Goal: Transaction & Acquisition: Purchase product/service

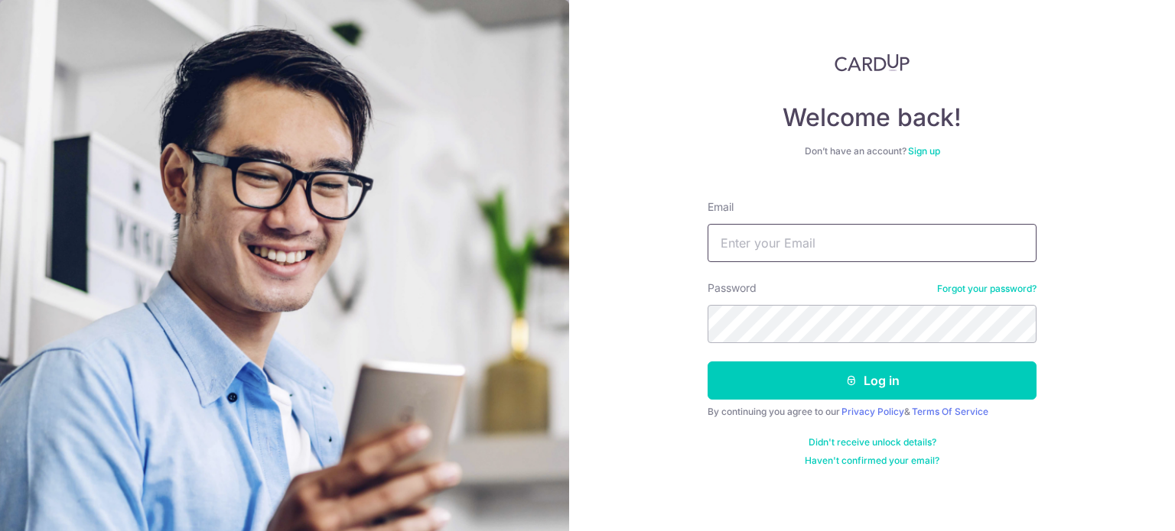
click at [802, 255] on input "Email" at bounding box center [871, 243] width 329 height 38
type input "henryowzh@gmail.com"
click at [707, 362] on button "Log in" at bounding box center [871, 381] width 329 height 38
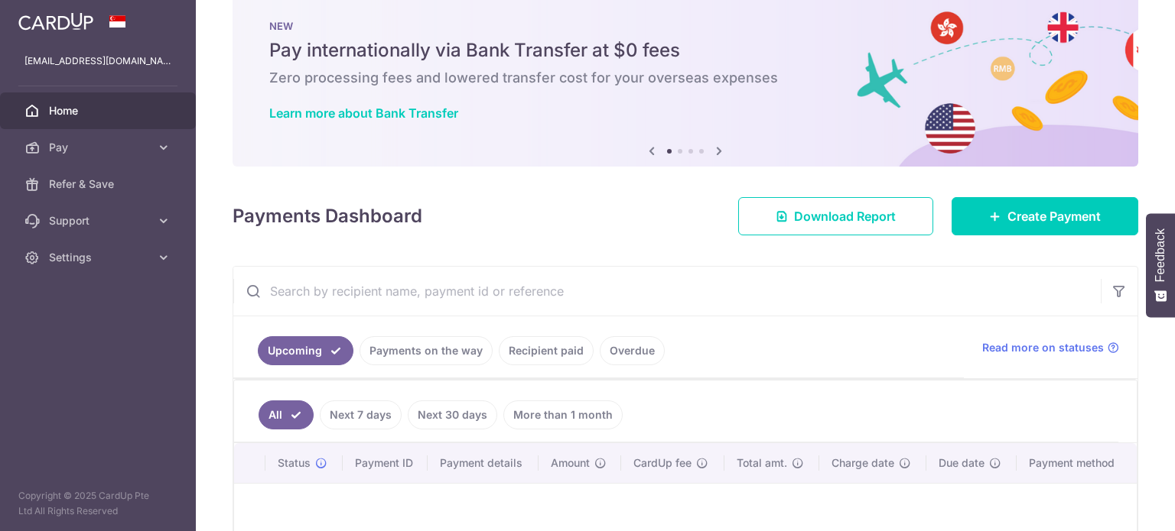
scroll to position [153, 0]
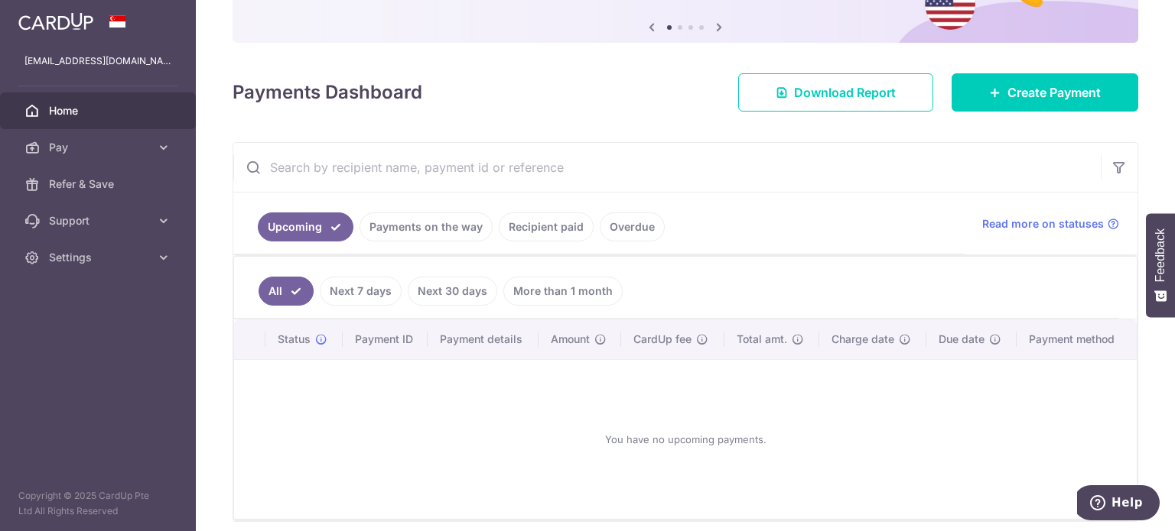
click at [448, 228] on link "Payments on the way" at bounding box center [425, 227] width 133 height 29
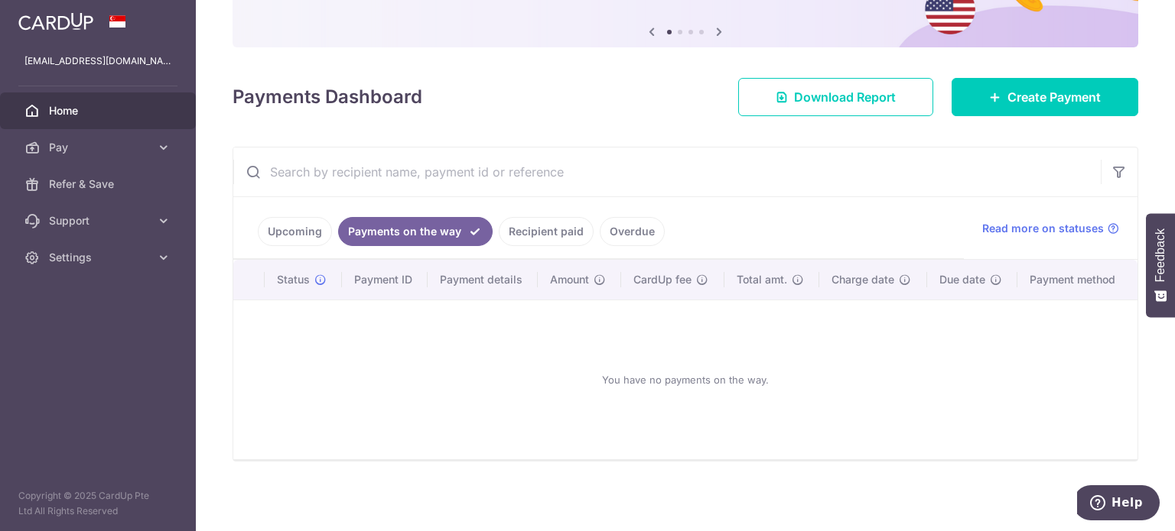
click at [526, 232] on link "Recipient paid" at bounding box center [546, 231] width 95 height 29
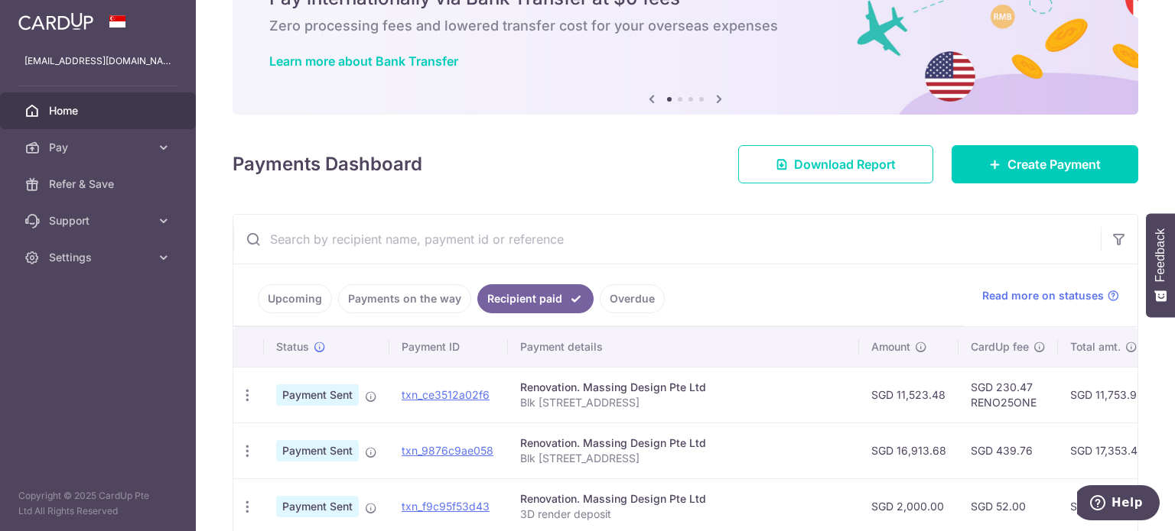
scroll to position [76, 0]
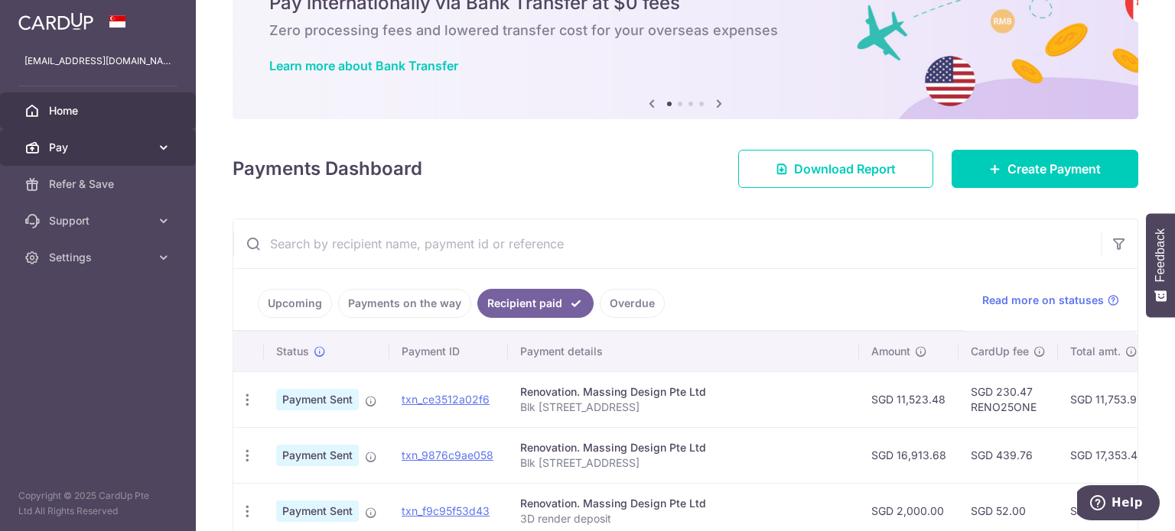
click at [98, 148] on span "Pay" at bounding box center [99, 147] width 101 height 15
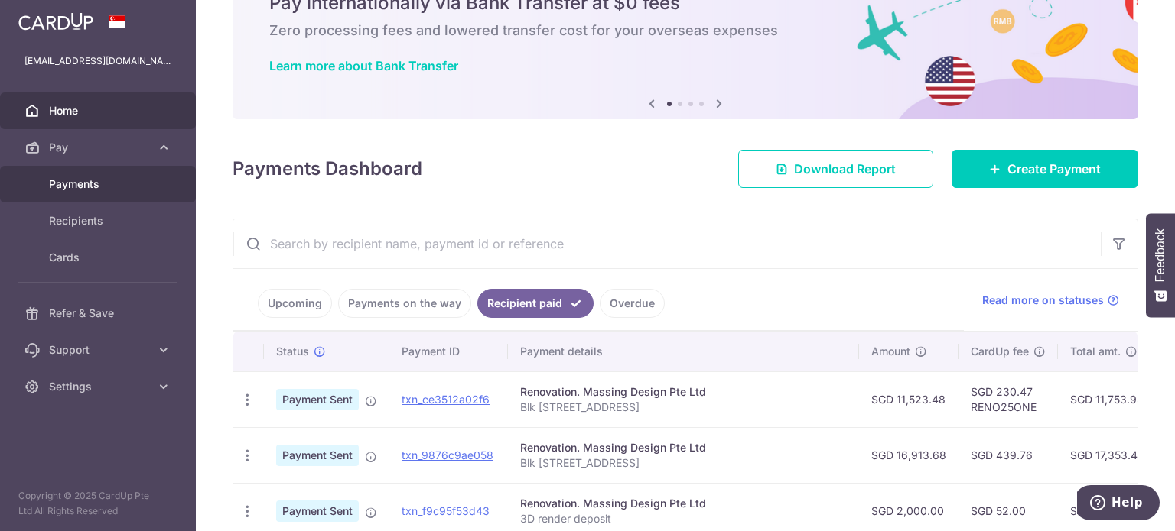
click at [104, 196] on link "Payments" at bounding box center [98, 184] width 196 height 37
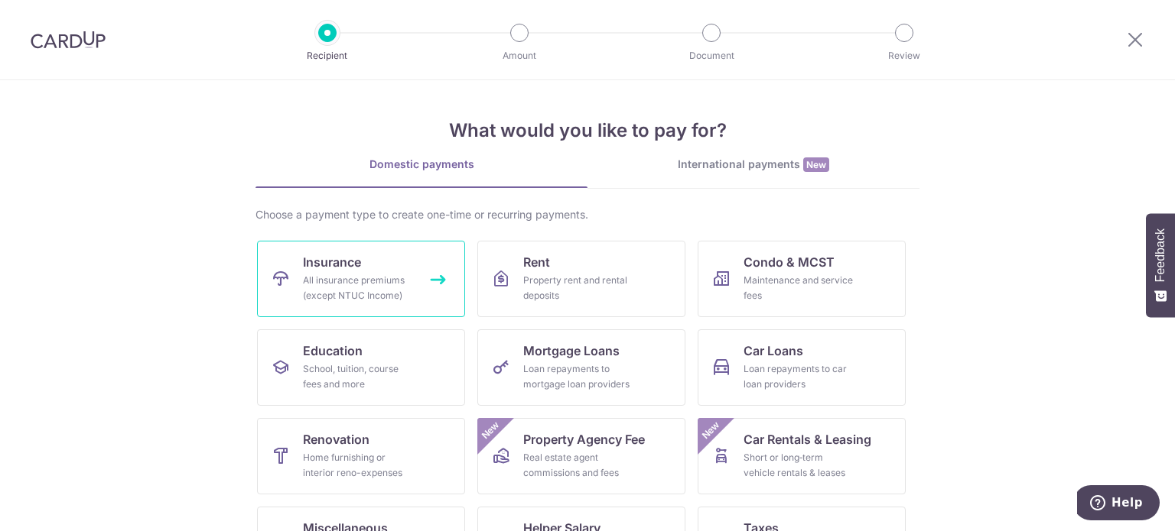
click at [369, 281] on div "All insurance premiums (except NTUC Income)" at bounding box center [358, 288] width 110 height 31
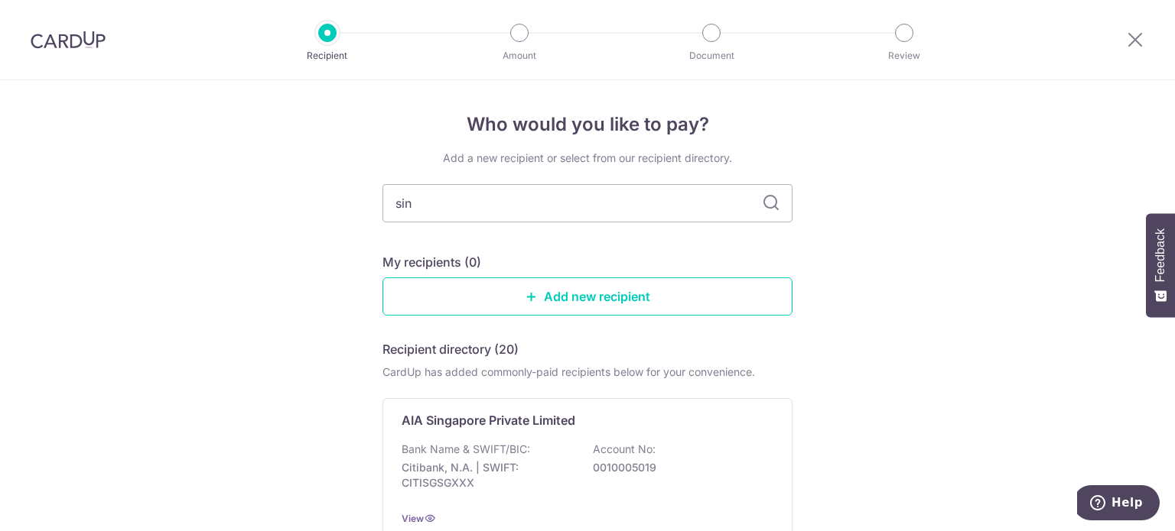
type input "sing"
type input "singlife"
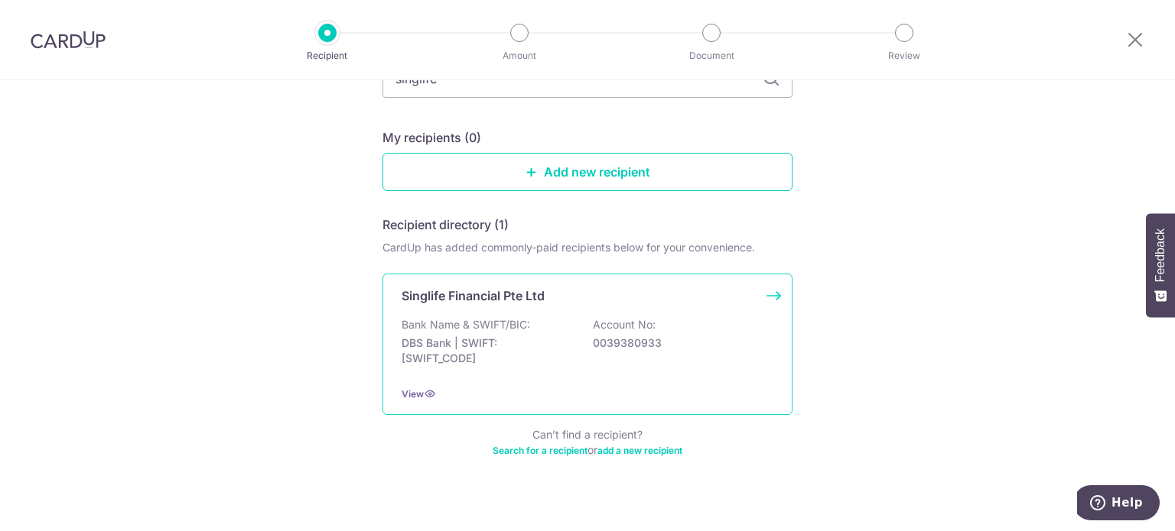
scroll to position [141, 0]
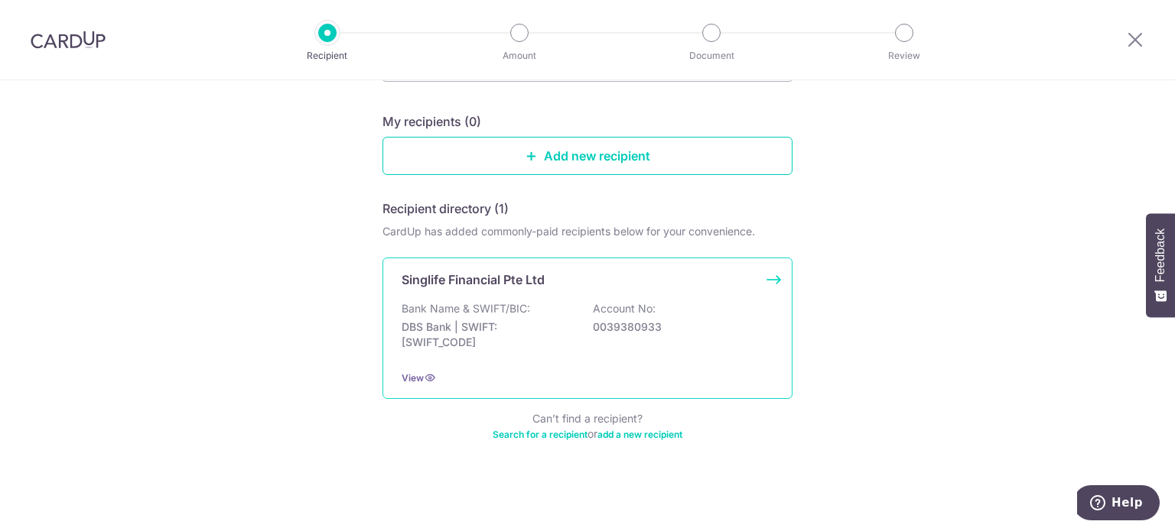
click at [546, 304] on div "Bank Name & SWIFT/BIC: DBS Bank | SWIFT: DBSSSGSGXXX Account No: 0039380933" at bounding box center [587, 329] width 372 height 57
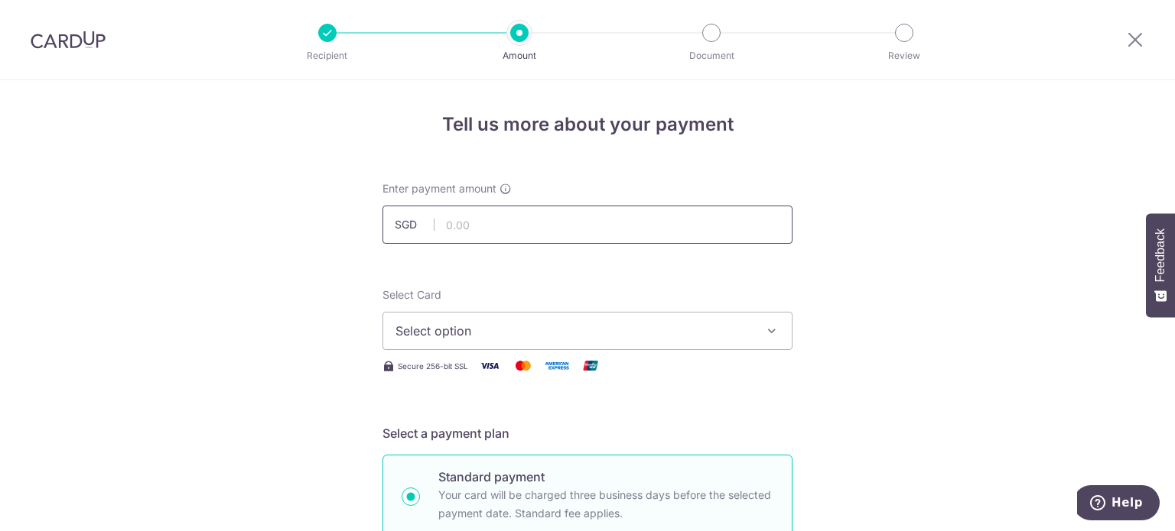
click at [509, 219] on input "text" at bounding box center [587, 225] width 410 height 38
type input "2,980.00"
click at [431, 323] on span "Select option" at bounding box center [573, 331] width 356 height 18
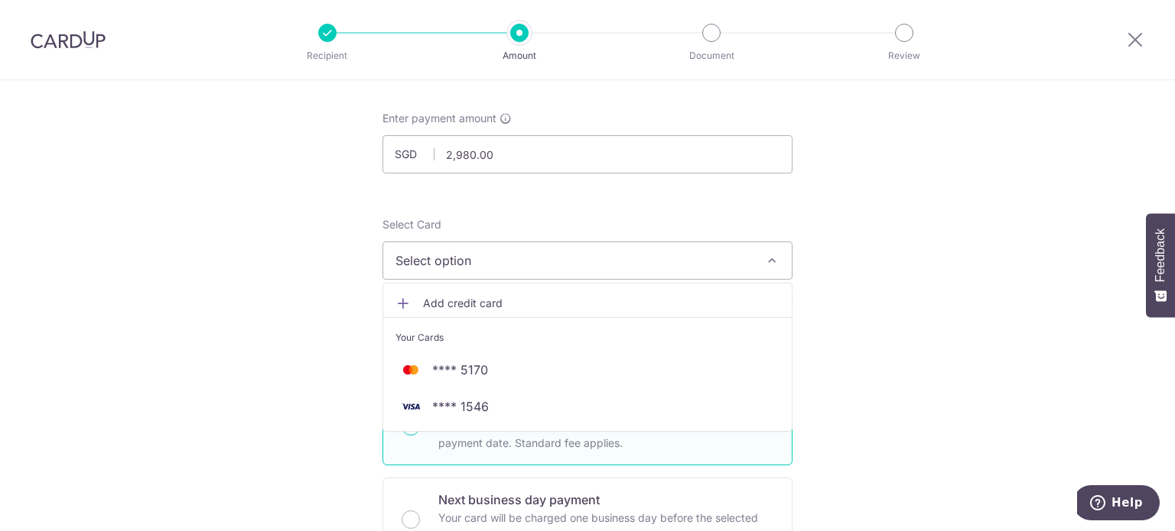
scroll to position [76, 0]
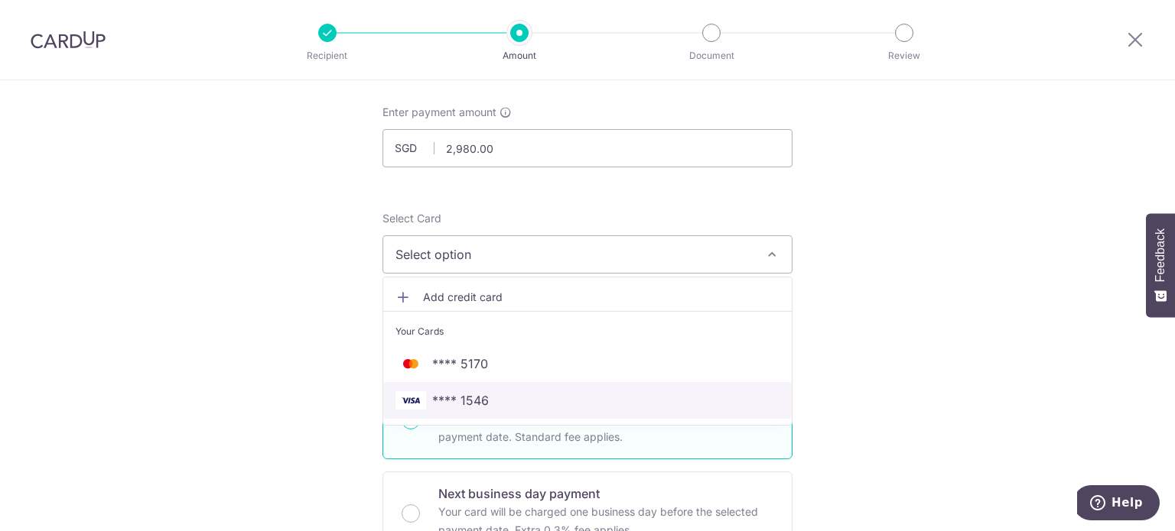
drag, startPoint x: 483, startPoint y: 391, endPoint x: 523, endPoint y: 376, distance: 42.3
click at [483, 392] on span "**** 1546" at bounding box center [460, 401] width 57 height 18
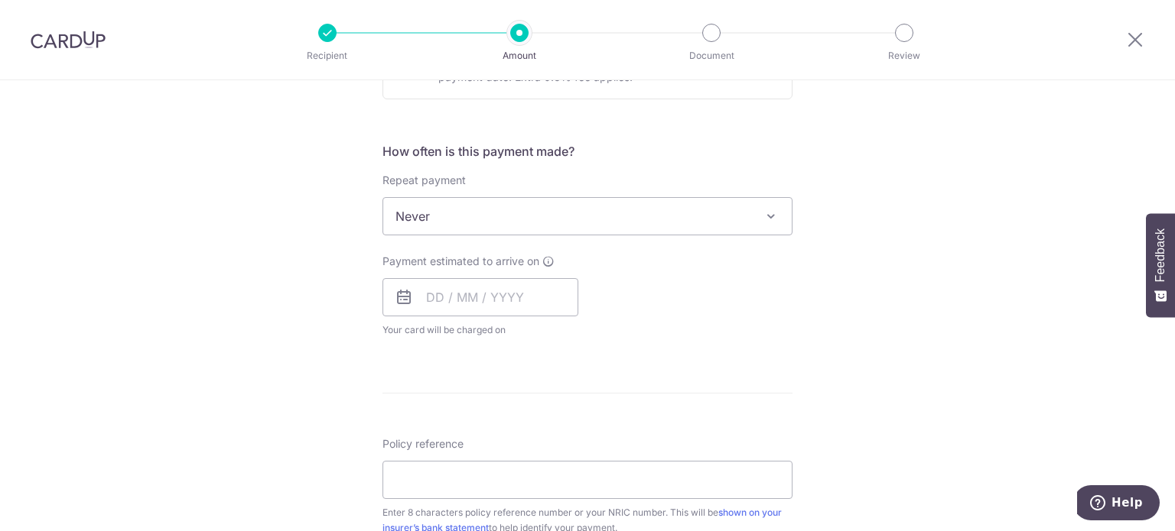
scroll to position [535, 0]
click at [525, 284] on input "text" at bounding box center [480, 292] width 196 height 38
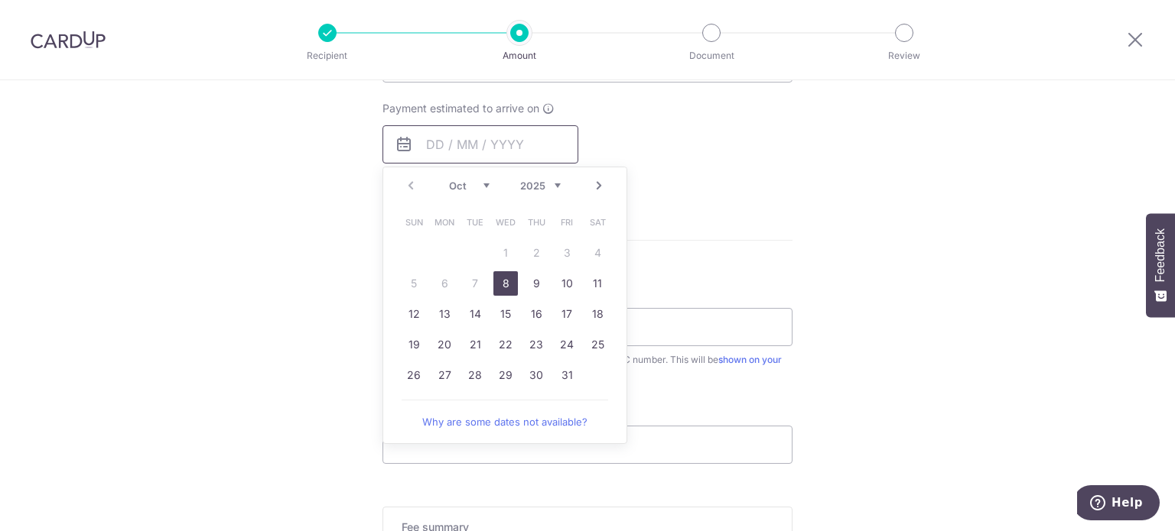
scroll to position [688, 0]
drag, startPoint x: 492, startPoint y: 272, endPoint x: 732, endPoint y: 241, distance: 241.4
click at [493, 272] on link "8" at bounding box center [505, 278] width 24 height 24
type input "[DATE]"
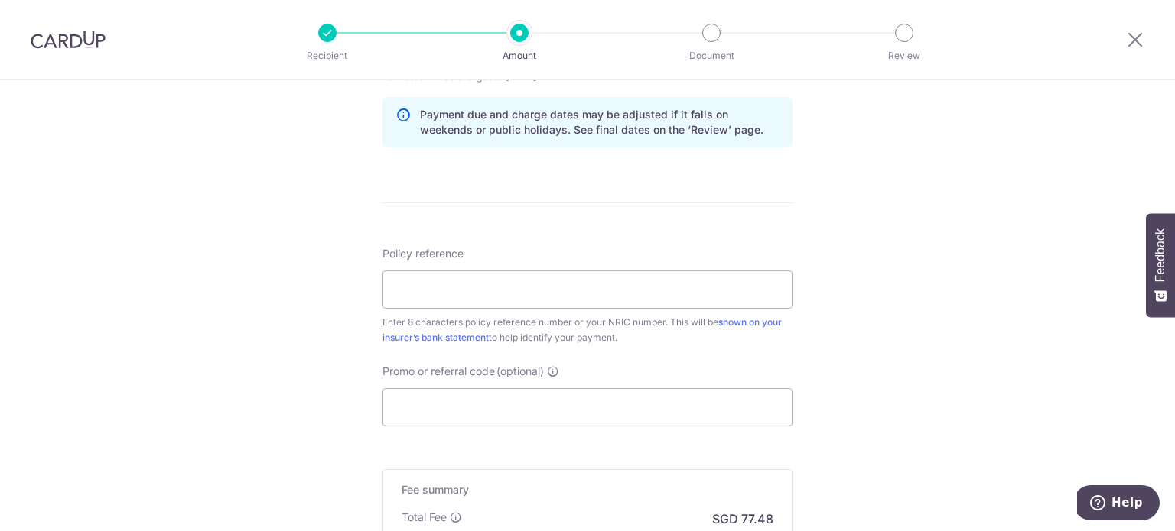
scroll to position [841, 0]
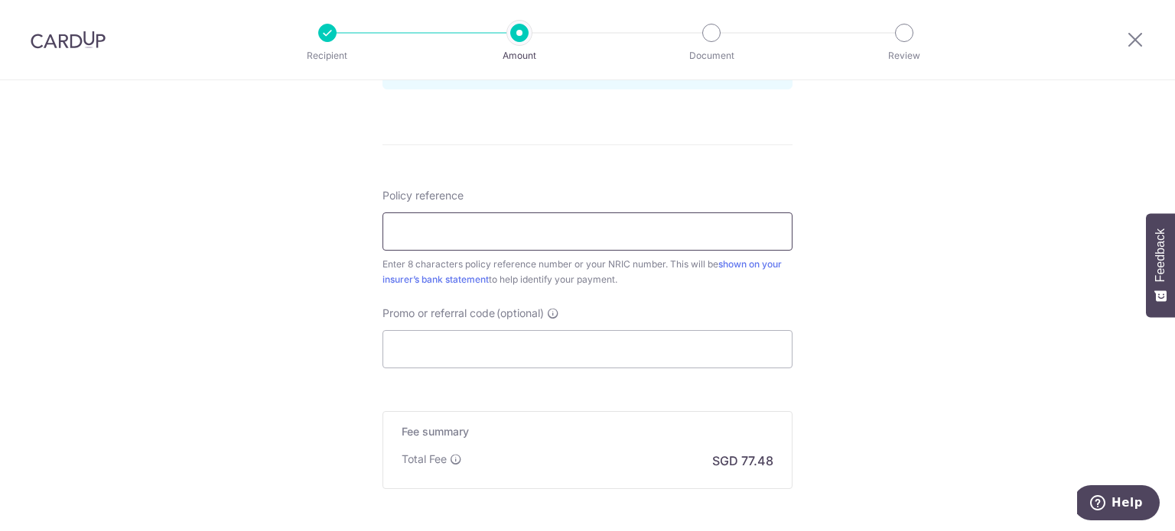
click at [535, 223] on input "Policy reference" at bounding box center [587, 232] width 410 height 38
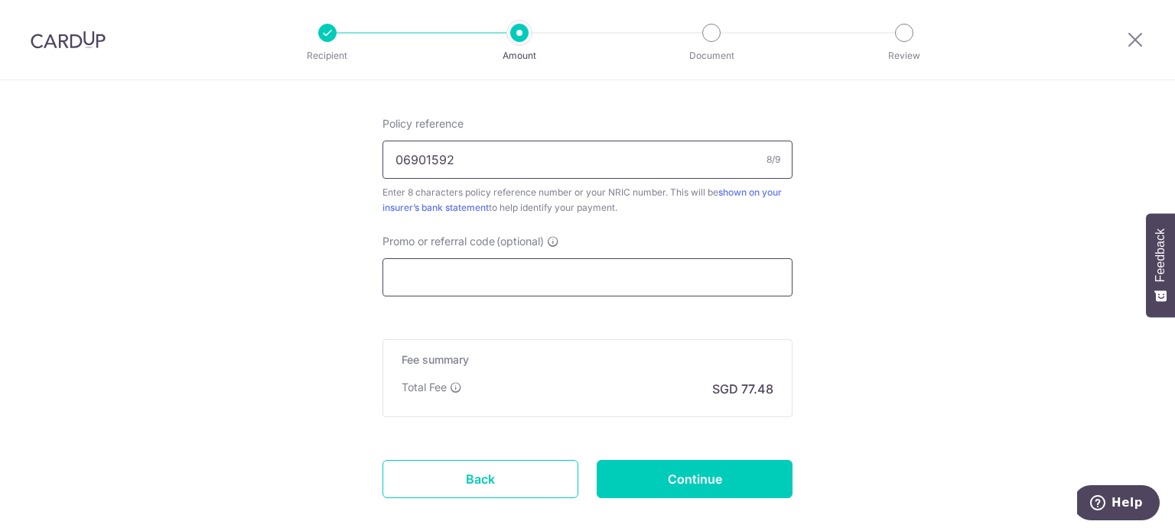
scroll to position [918, 0]
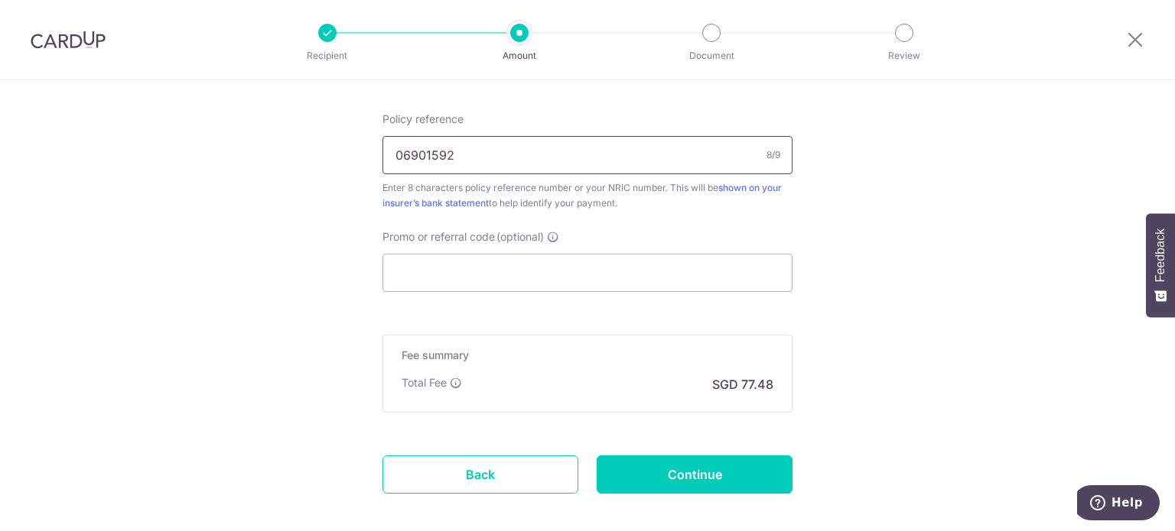
type input "06901592"
click at [671, 476] on input "Continue" at bounding box center [694, 475] width 196 height 38
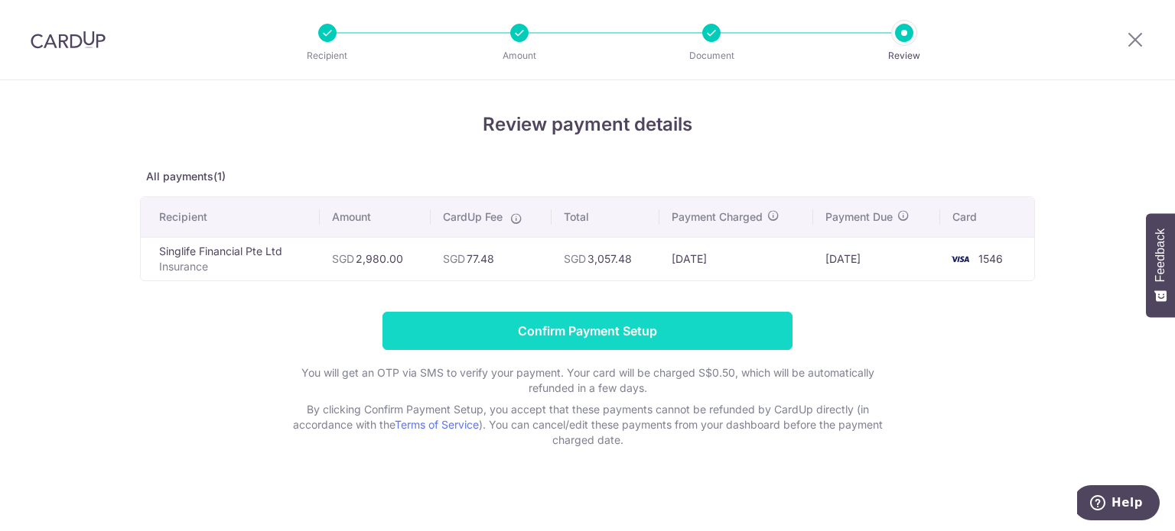
click at [622, 334] on input "Confirm Payment Setup" at bounding box center [587, 331] width 410 height 38
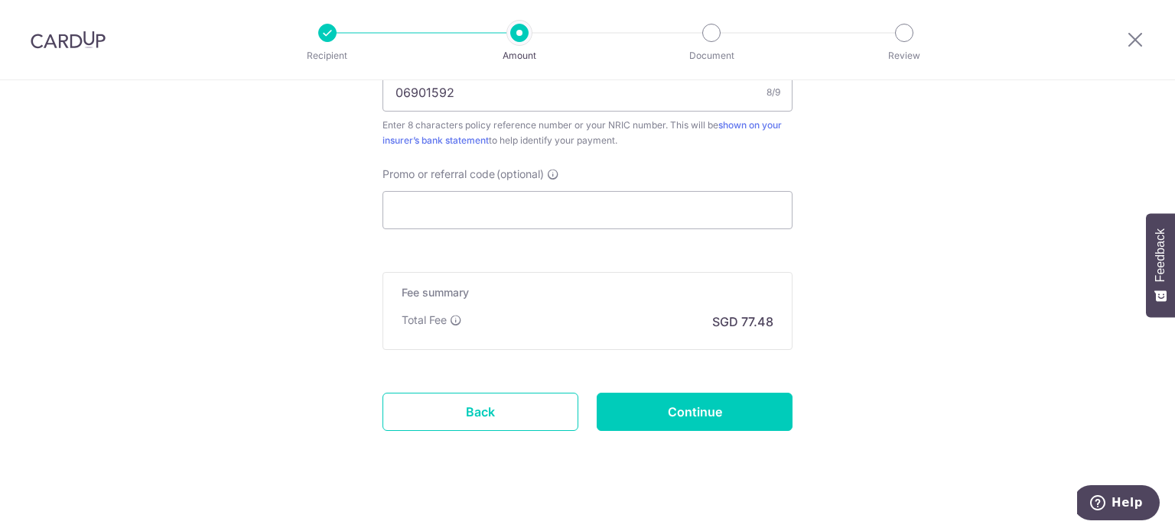
scroll to position [1048, 0]
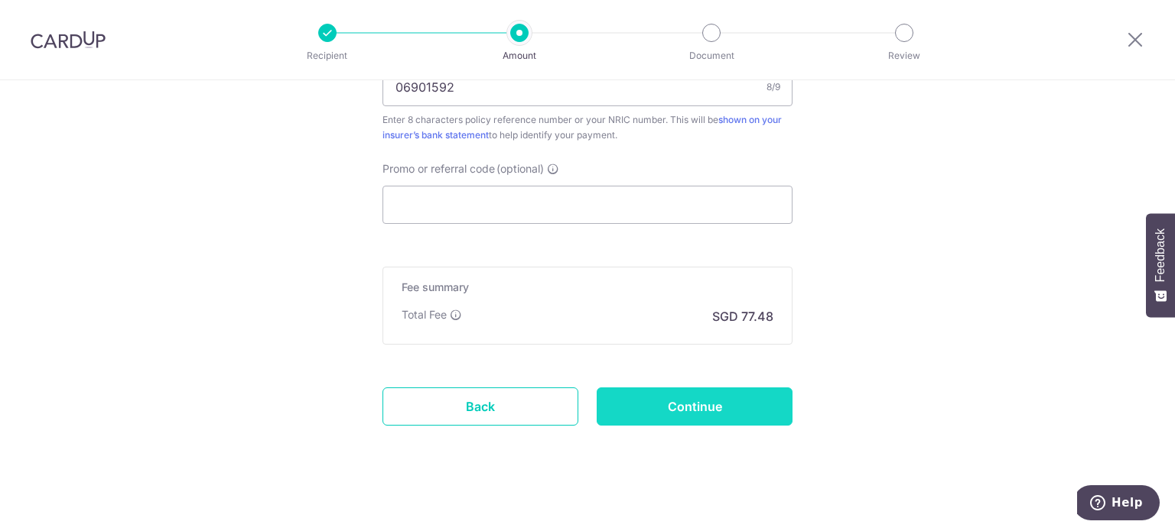
click at [689, 400] on input "Continue" at bounding box center [694, 407] width 196 height 38
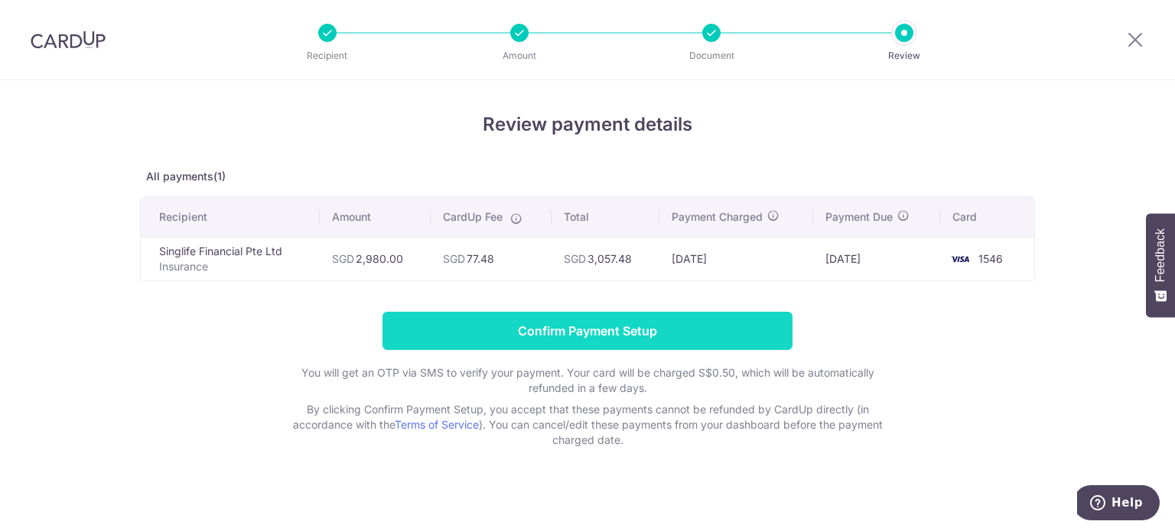
click at [572, 333] on input "Confirm Payment Setup" at bounding box center [587, 331] width 410 height 38
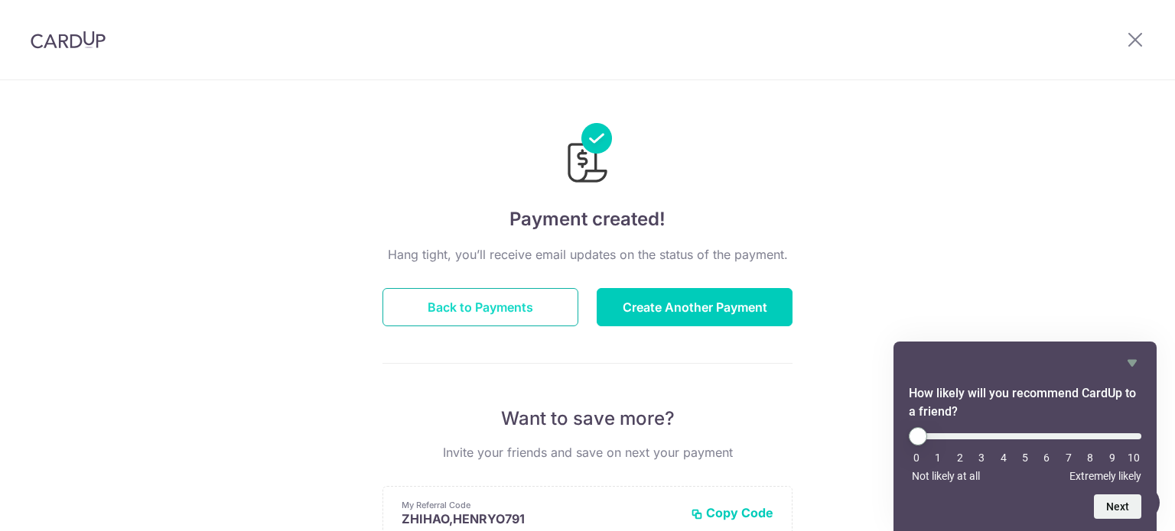
click at [494, 314] on button "Back to Payments" at bounding box center [480, 307] width 196 height 38
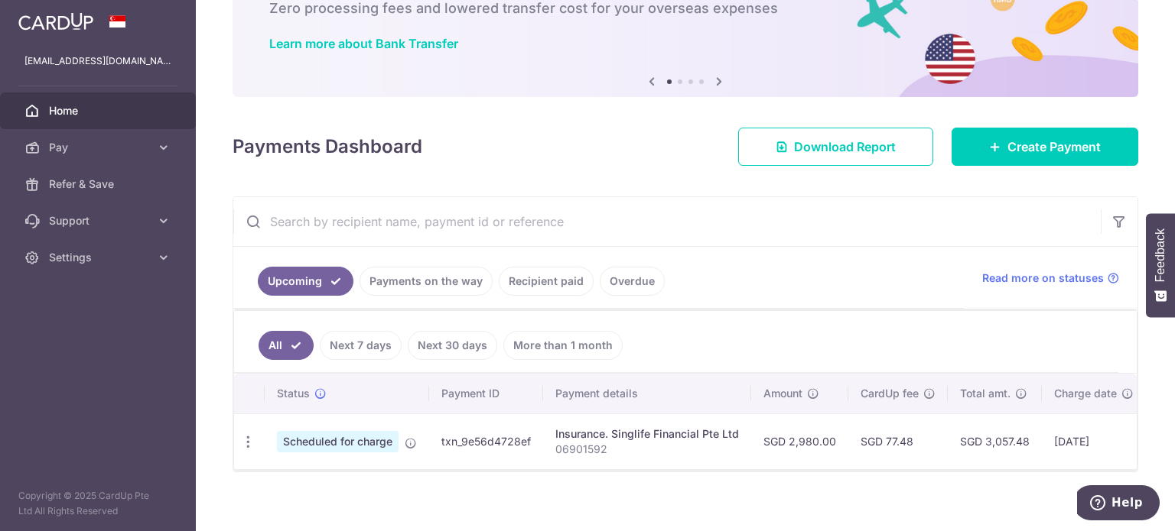
scroll to position [116, 0]
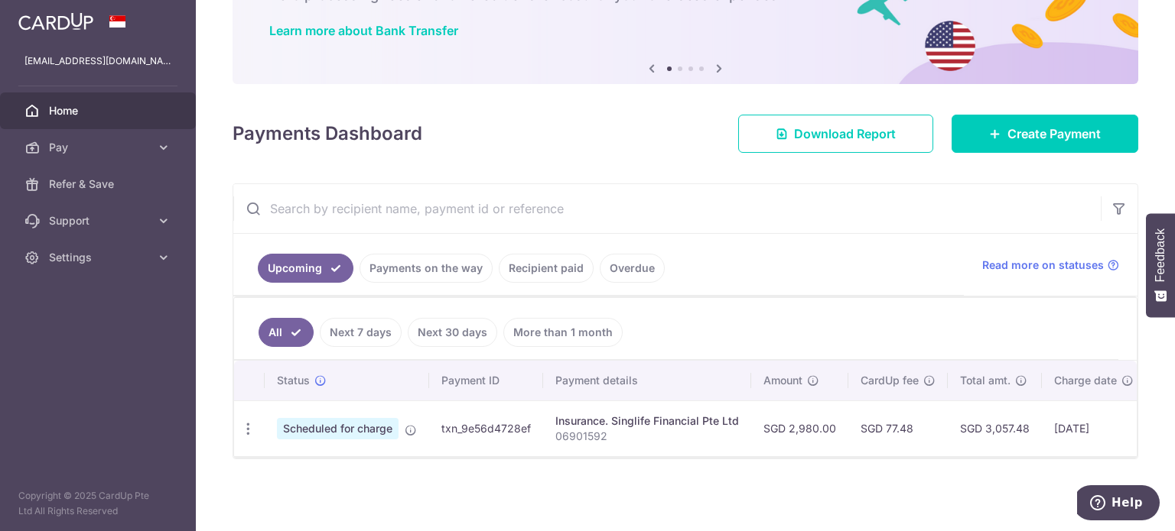
click at [401, 447] on td "Scheduled for charge" at bounding box center [347, 429] width 164 height 56
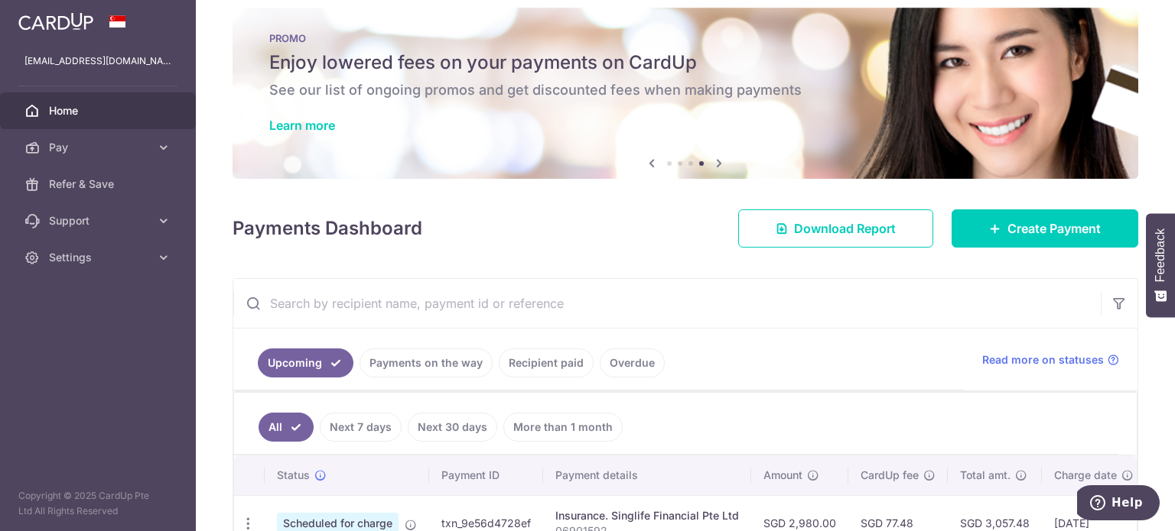
scroll to position [0, 0]
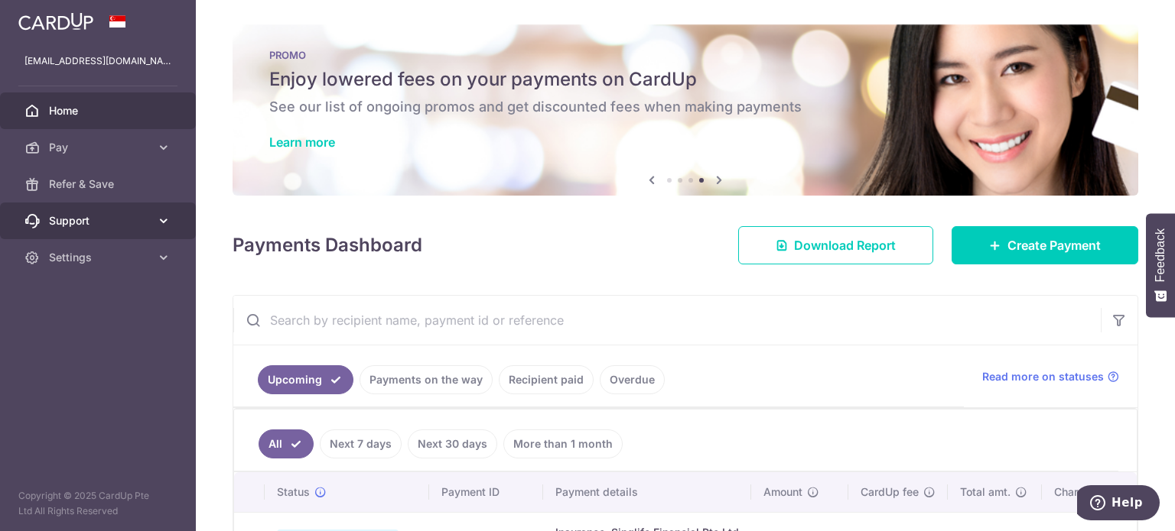
click at [118, 223] on span "Support" at bounding box center [99, 220] width 101 height 15
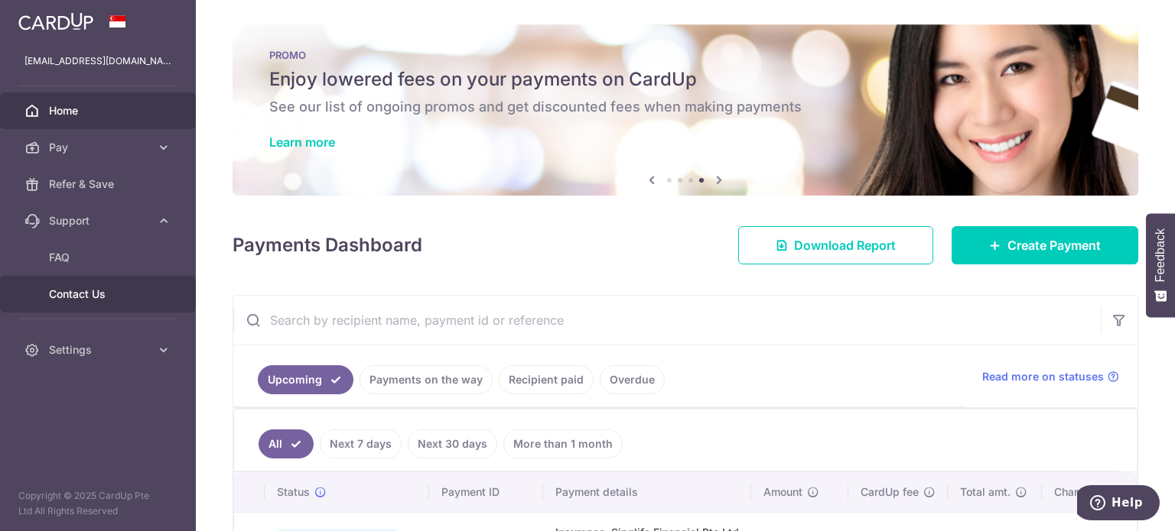
click at [92, 296] on span "Contact Us" at bounding box center [99, 294] width 101 height 15
